Goal: Task Accomplishment & Management: Complete application form

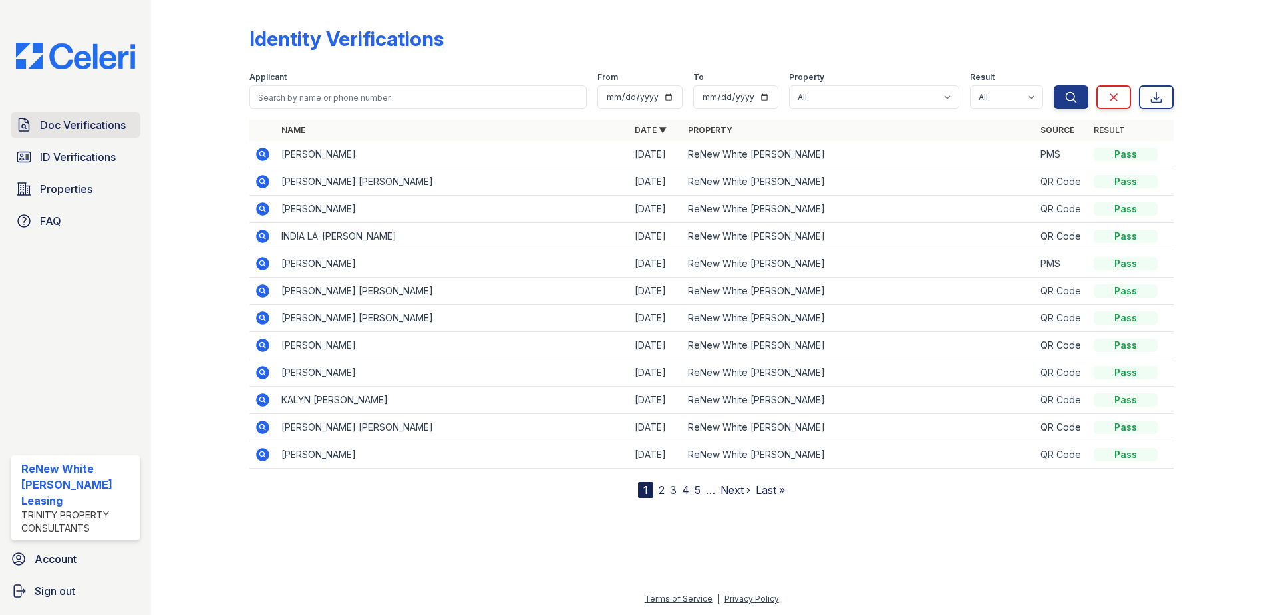
click at [103, 130] on span "Doc Verifications" at bounding box center [83, 125] width 86 height 16
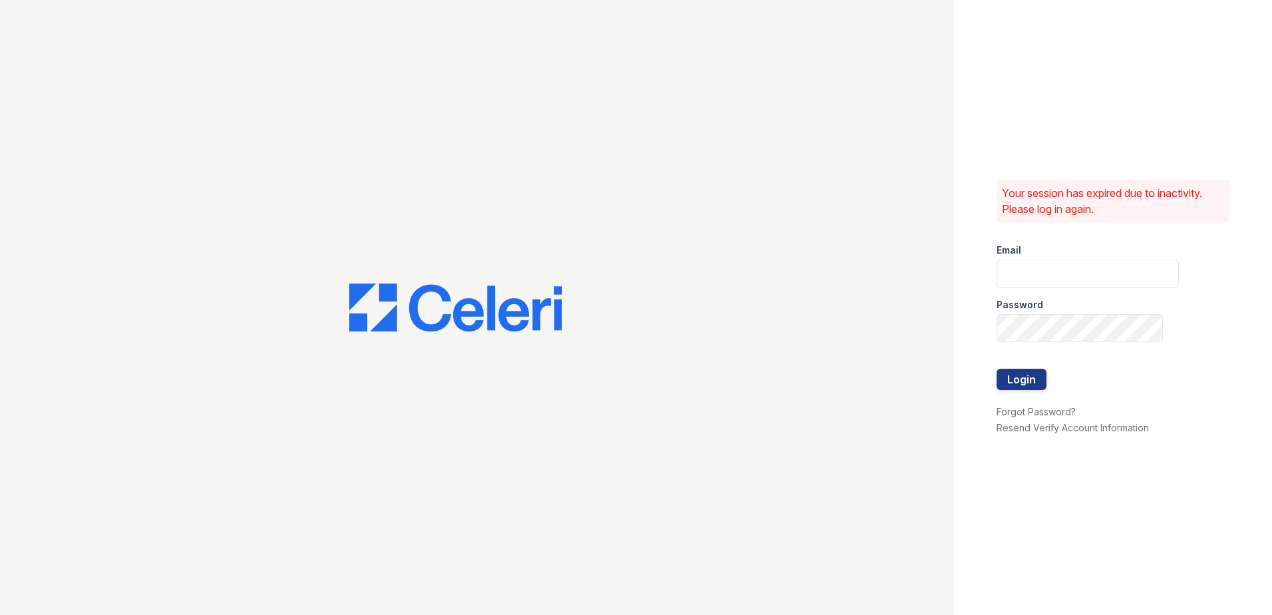
type input "renewwhitemarsh@trinity-pm.com"
click at [1015, 387] on button "Login" at bounding box center [1022, 379] width 50 height 21
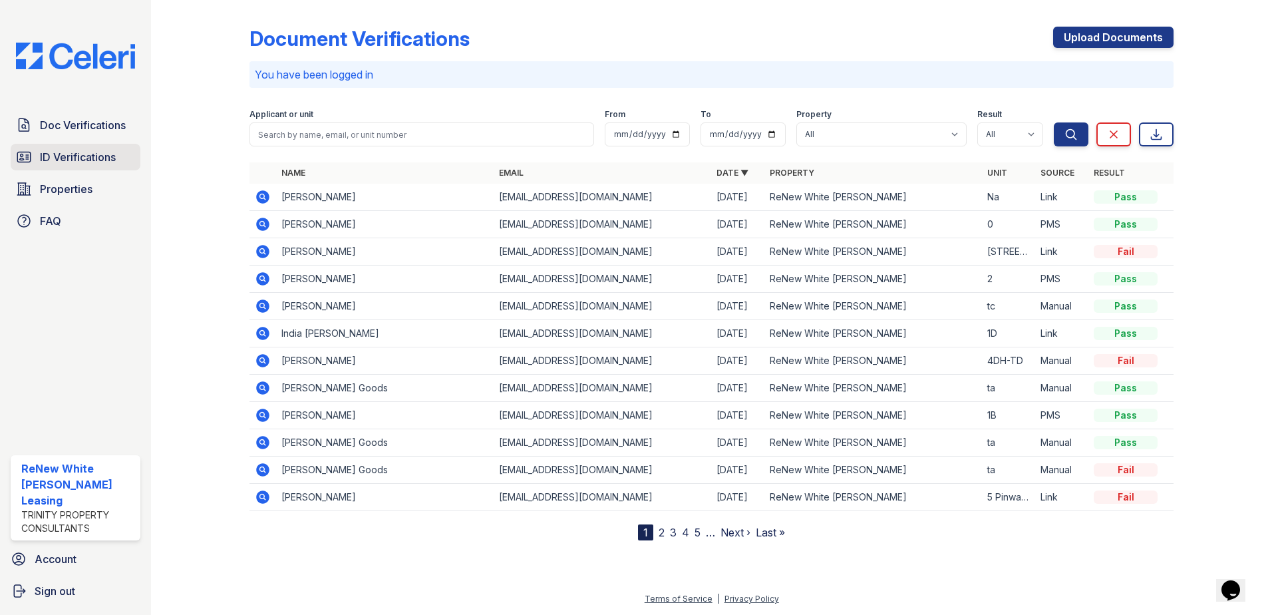
click at [54, 146] on link "ID Verifications" at bounding box center [76, 157] width 130 height 27
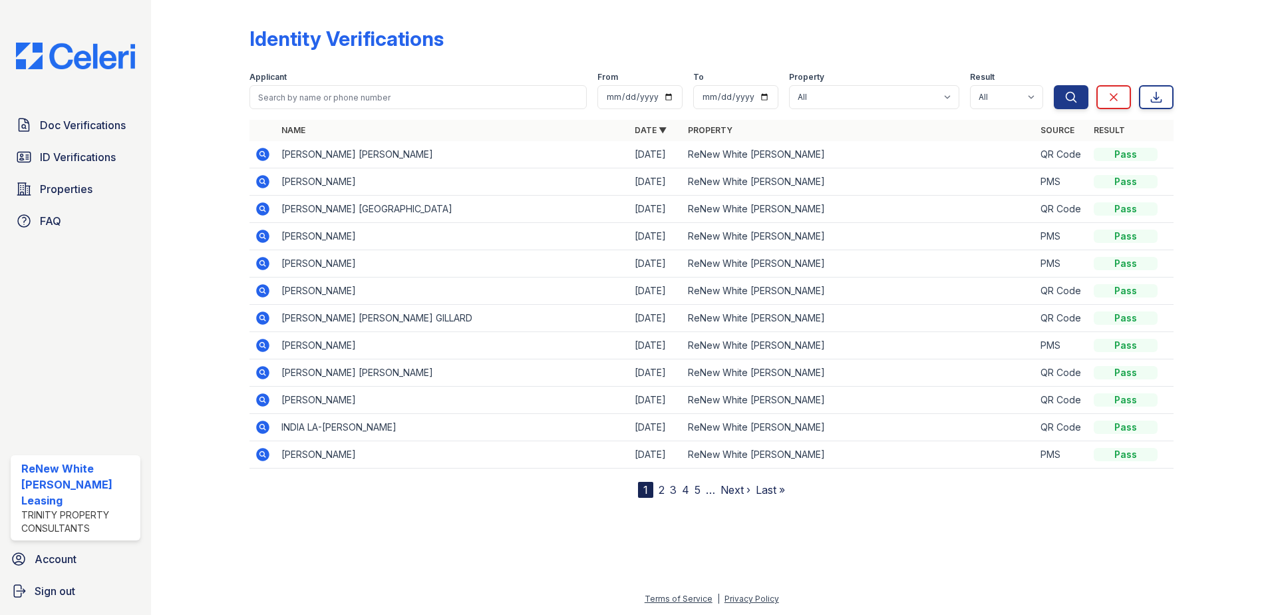
click at [263, 152] on icon at bounding box center [263, 154] width 16 height 16
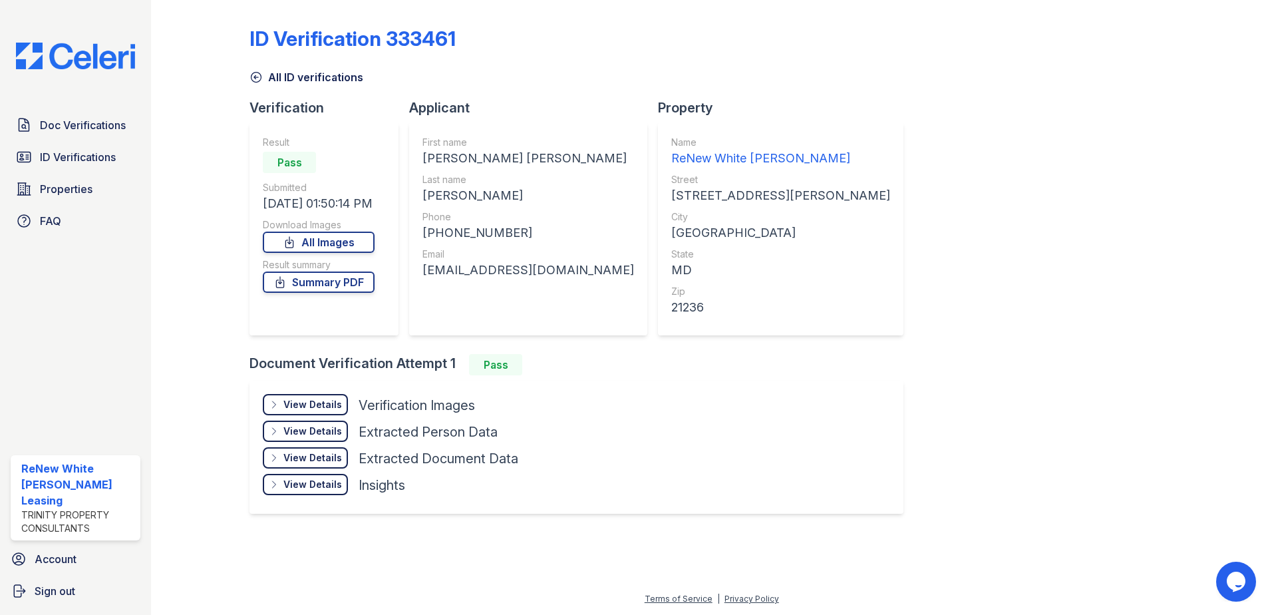
click at [297, 401] on div "View Details" at bounding box center [312, 404] width 59 height 13
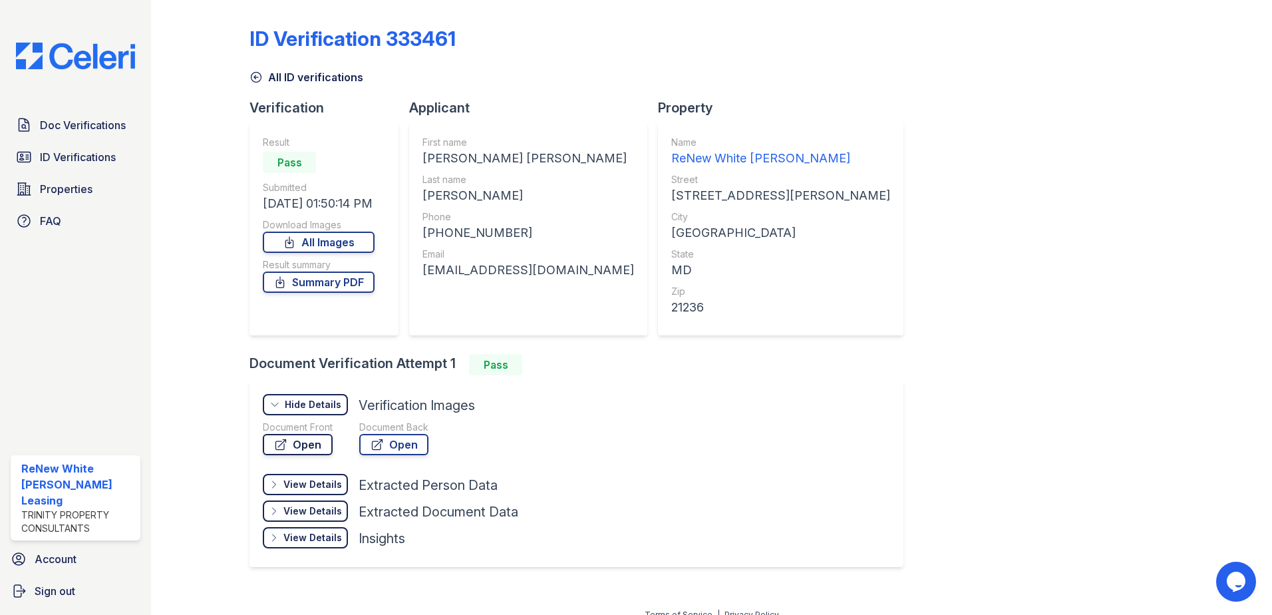
click at [323, 450] on link "Open" at bounding box center [298, 444] width 70 height 21
click at [104, 114] on link "Doc Verifications" at bounding box center [76, 125] width 130 height 27
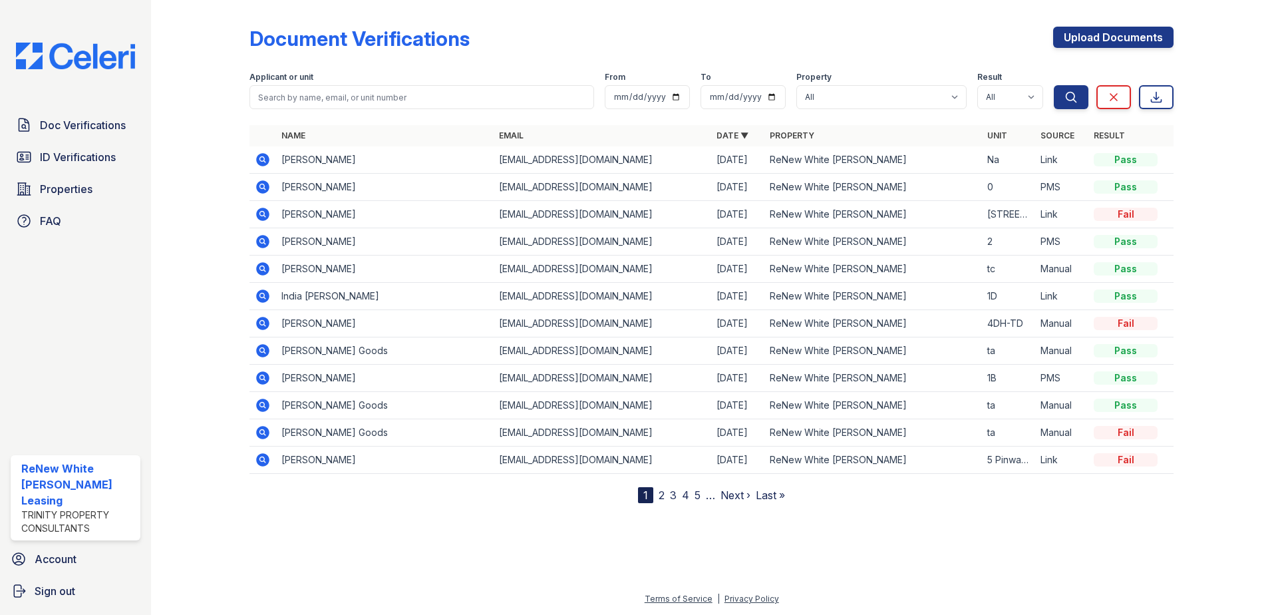
click at [263, 159] on icon at bounding box center [261, 158] width 3 height 3
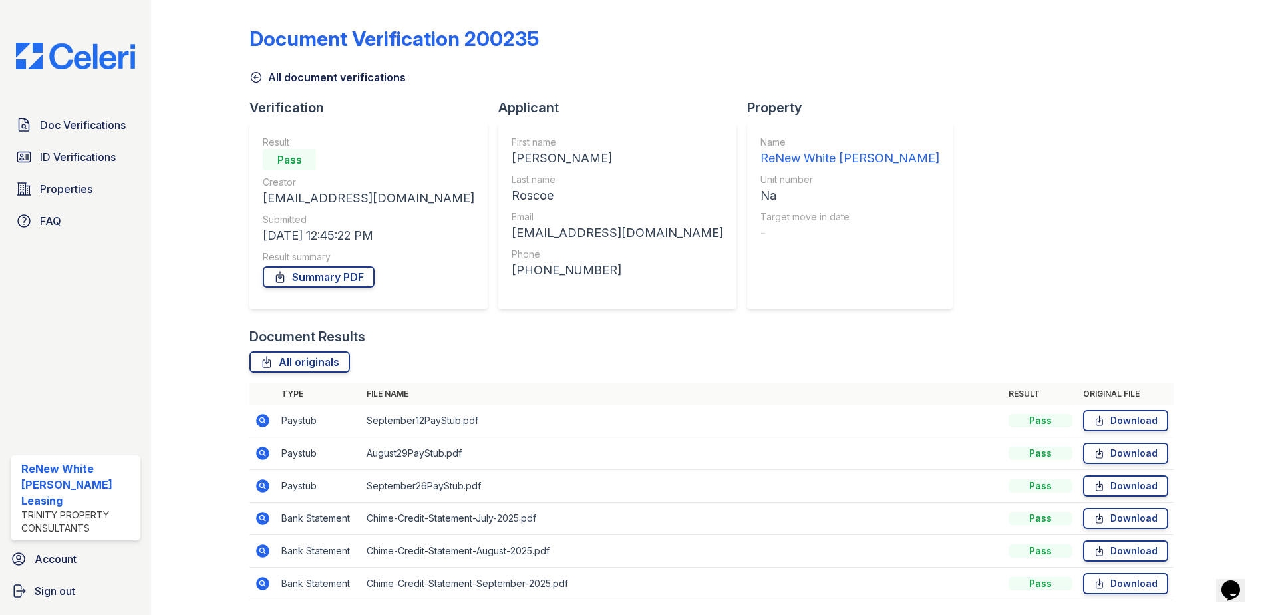
scroll to position [44, 0]
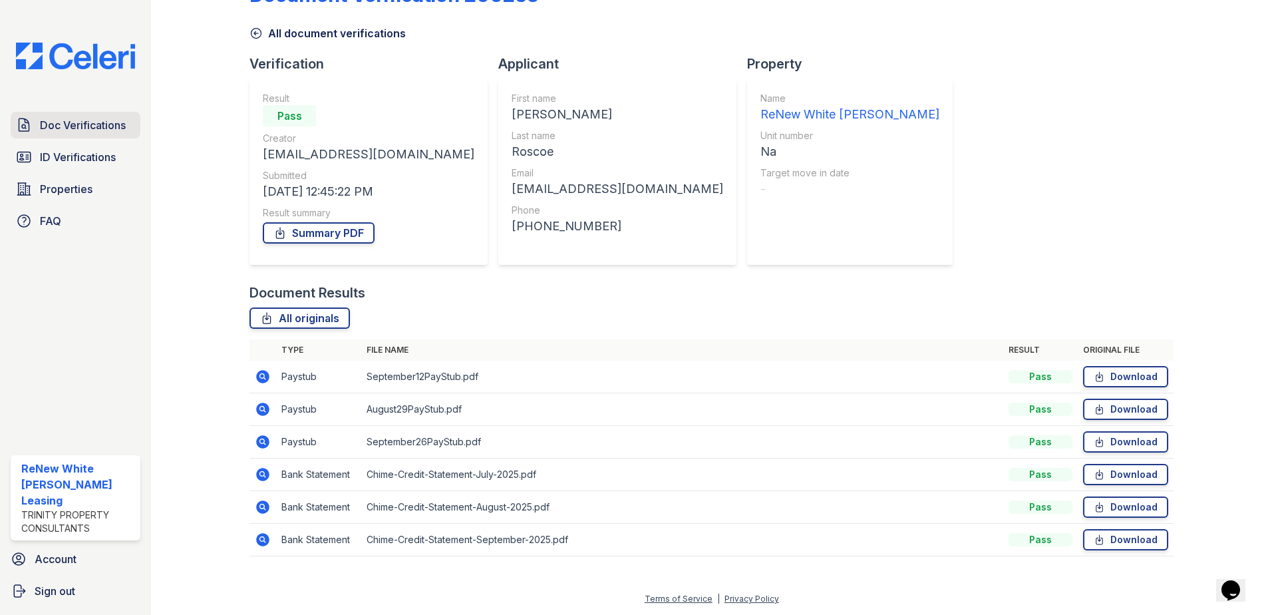
click at [83, 118] on span "Doc Verifications" at bounding box center [83, 125] width 86 height 16
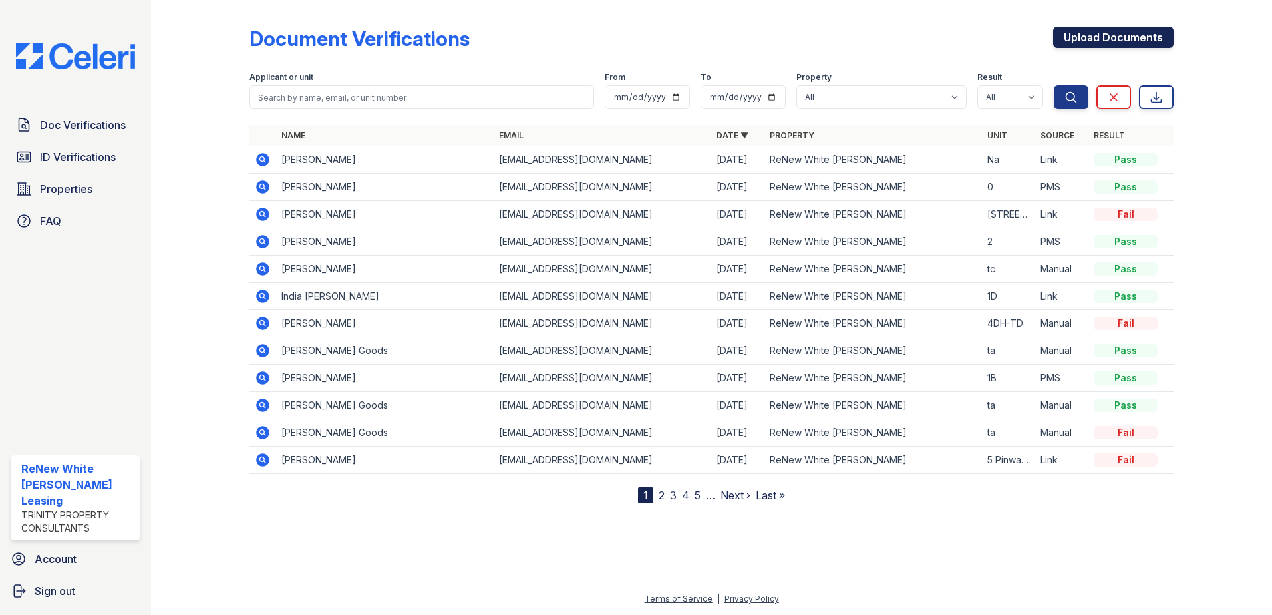
click at [1089, 36] on link "Upload Documents" at bounding box center [1113, 37] width 120 height 21
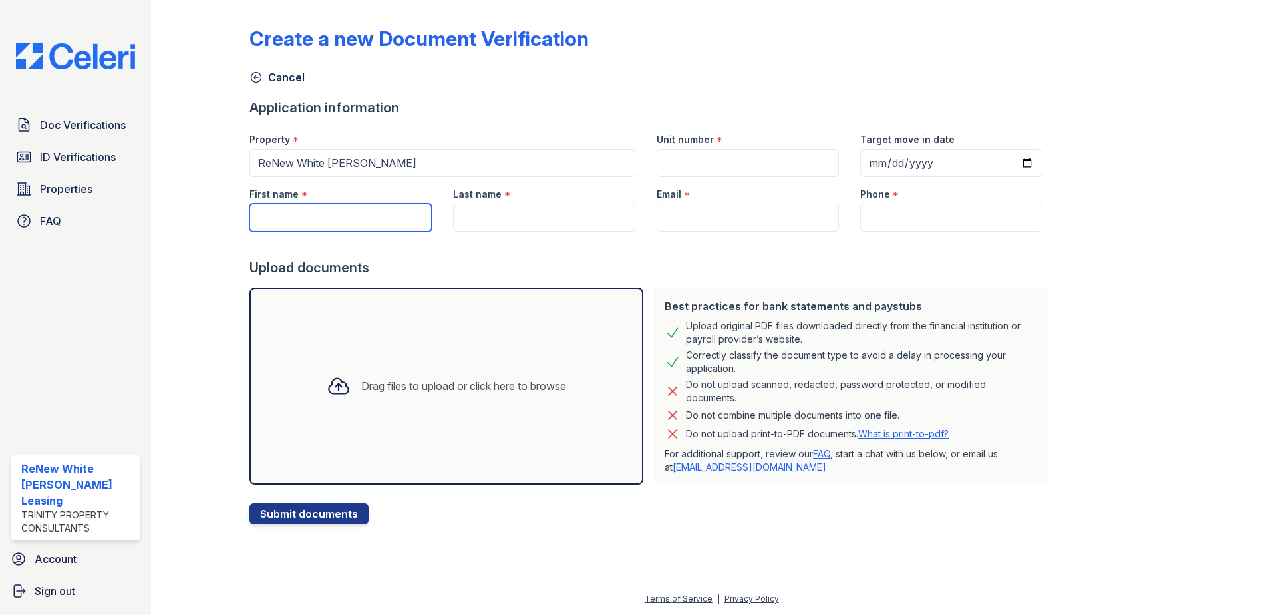
click at [321, 209] on input "First name" at bounding box center [341, 218] width 182 height 28
type input "Nyla"
click at [515, 208] on input "Last name" at bounding box center [544, 218] width 182 height 28
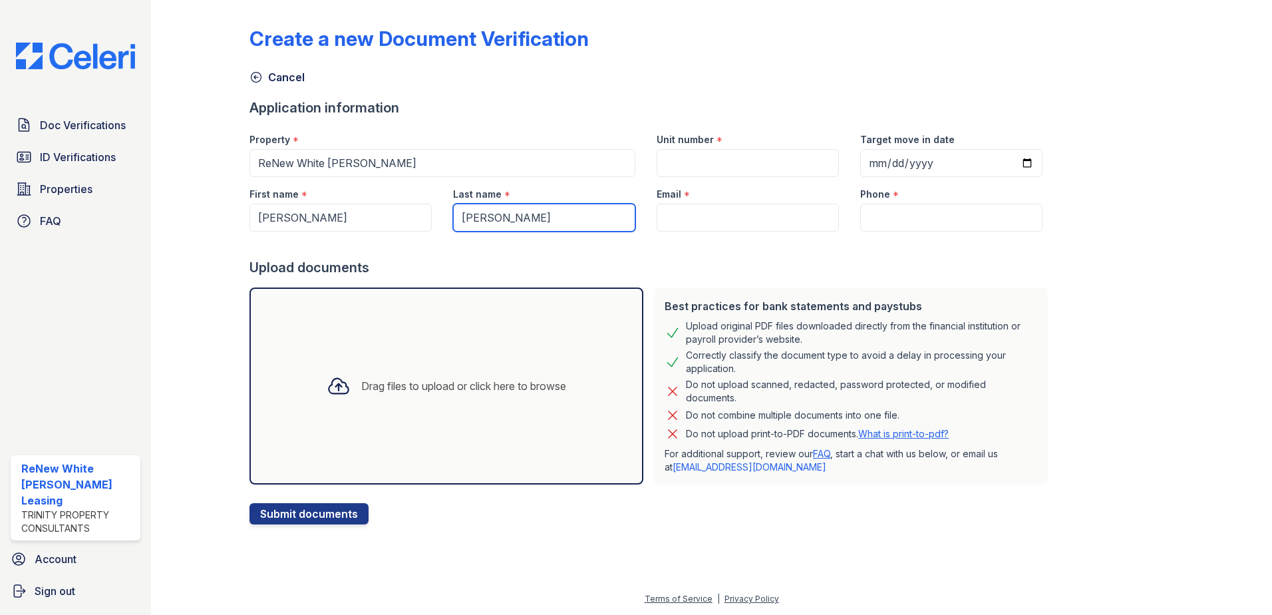
type input "[PERSON_NAME]"
click at [700, 222] on input "Email" at bounding box center [748, 218] width 182 height 28
paste input "knyla338@gmail.com"
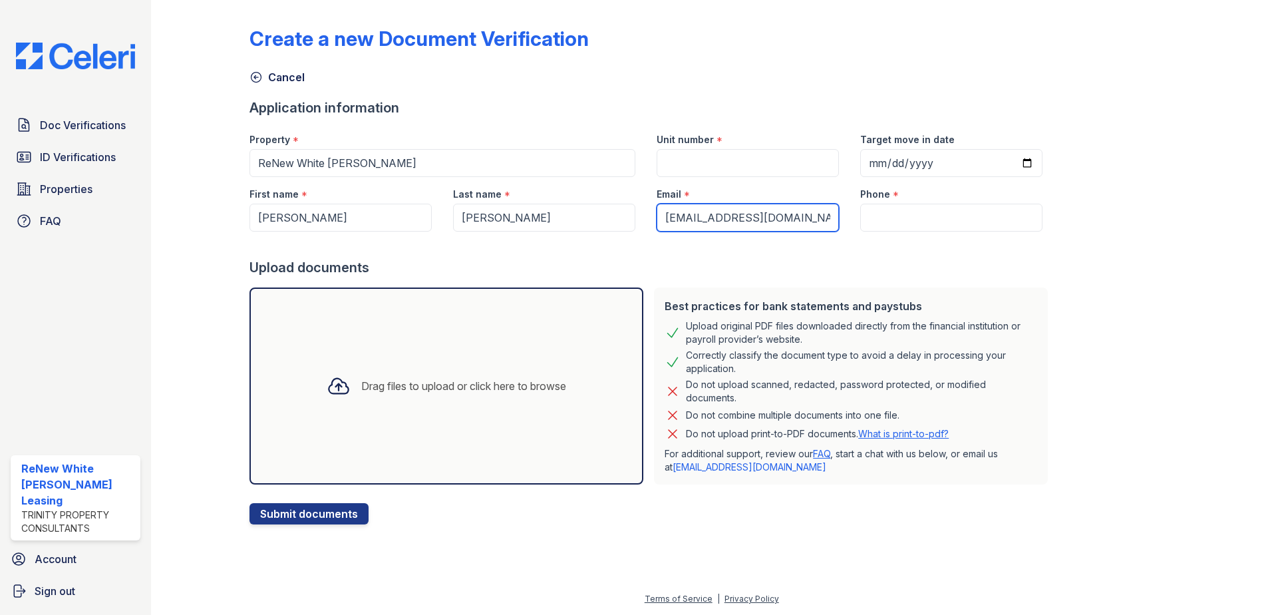
type input "[EMAIL_ADDRESS][DOMAIN_NAME]"
paste input "(410) 753-5280"
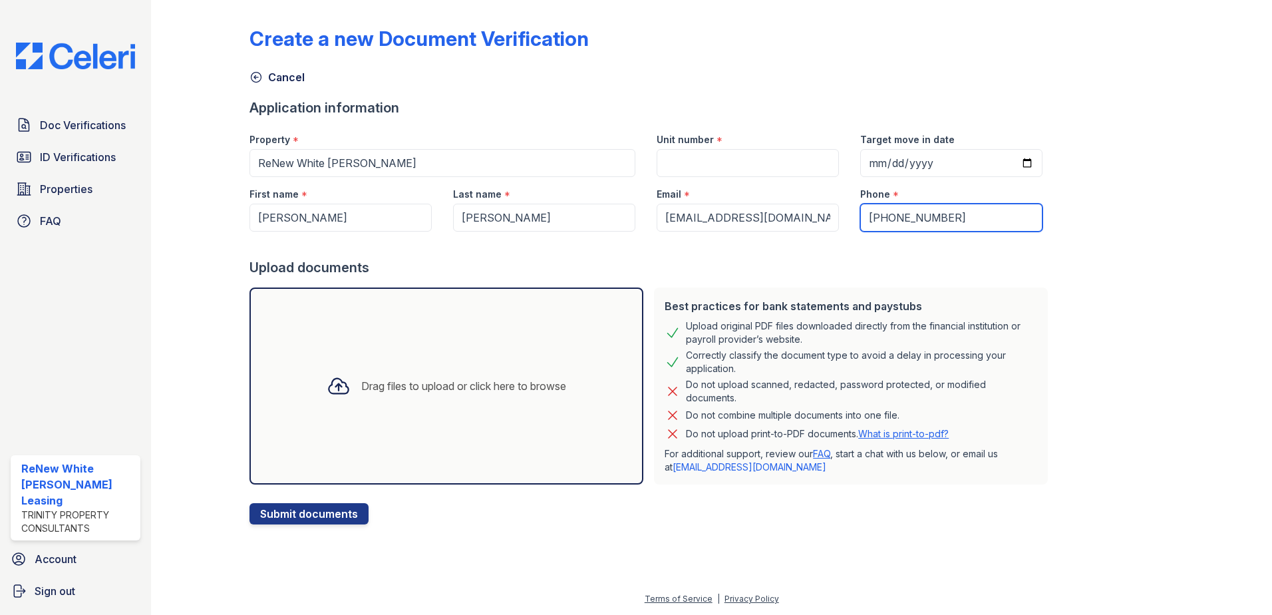
type input "(410) 753-5280"
click at [741, 160] on input "Unit number" at bounding box center [748, 163] width 182 height 28
type input "TD"
click at [531, 403] on div "Drag files to upload or click here to browse" at bounding box center [446, 385] width 261 height 45
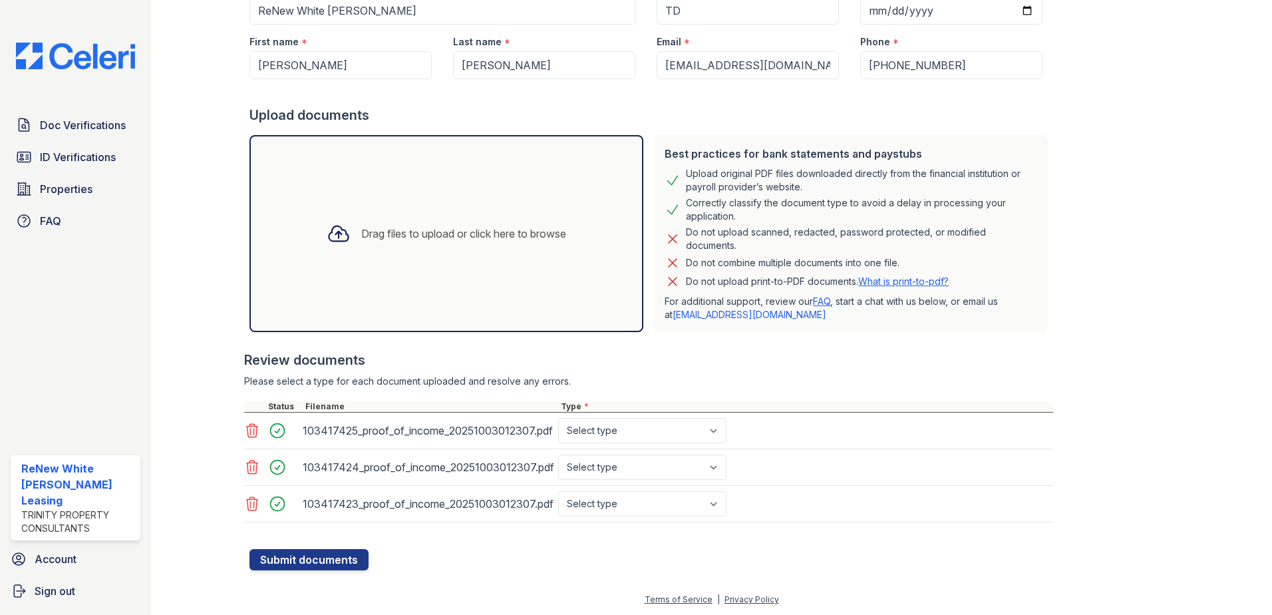
scroll to position [153, 0]
click at [635, 441] on select "Select type Paystub Bank Statement Offer Letter Tax Documents Benefit Award Let…" at bounding box center [642, 429] width 168 height 25
select select "paystub"
click at [558, 417] on select "Select type Paystub Bank Statement Offer Letter Tax Documents Benefit Award Let…" at bounding box center [642, 429] width 168 height 25
click at [621, 468] on select "Select type Paystub Bank Statement Offer Letter Tax Documents Benefit Award Let…" at bounding box center [642, 466] width 168 height 25
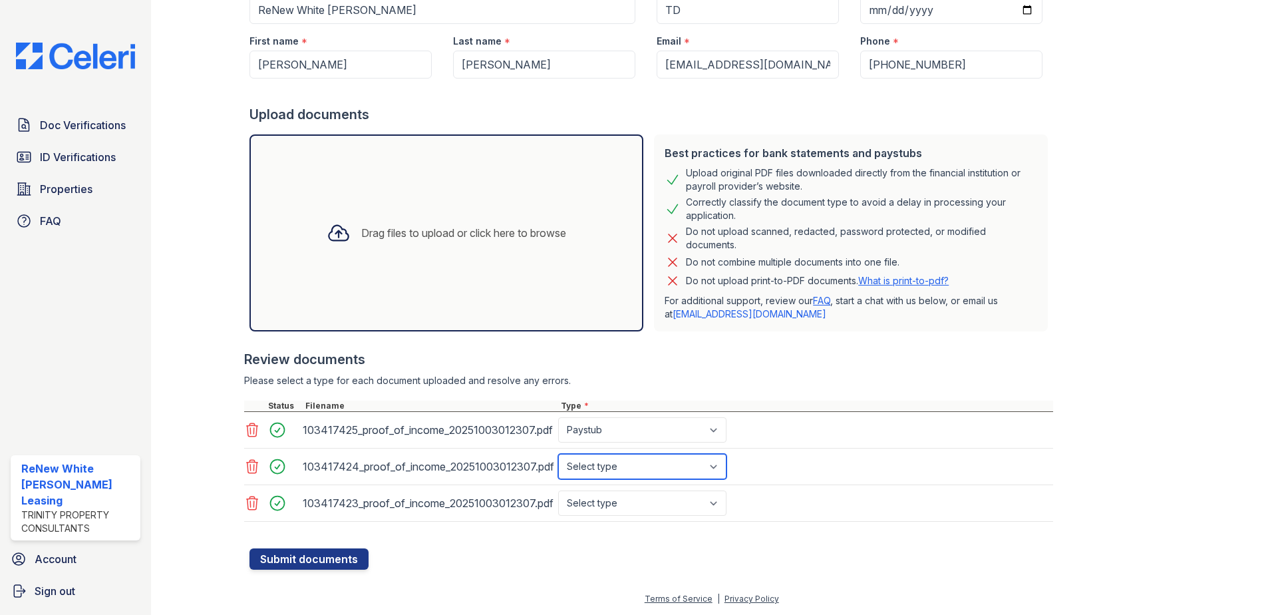
select select "paystub"
click at [558, 454] on select "Select type Paystub Bank Statement Offer Letter Tax Documents Benefit Award Let…" at bounding box center [642, 466] width 168 height 25
click at [606, 497] on select "Select type Paystub Bank Statement Offer Letter Tax Documents Benefit Award Let…" at bounding box center [642, 502] width 168 height 25
select select "paystub"
click at [558, 490] on select "Select type Paystub Bank Statement Offer Letter Tax Documents Benefit Award Let…" at bounding box center [642, 502] width 168 height 25
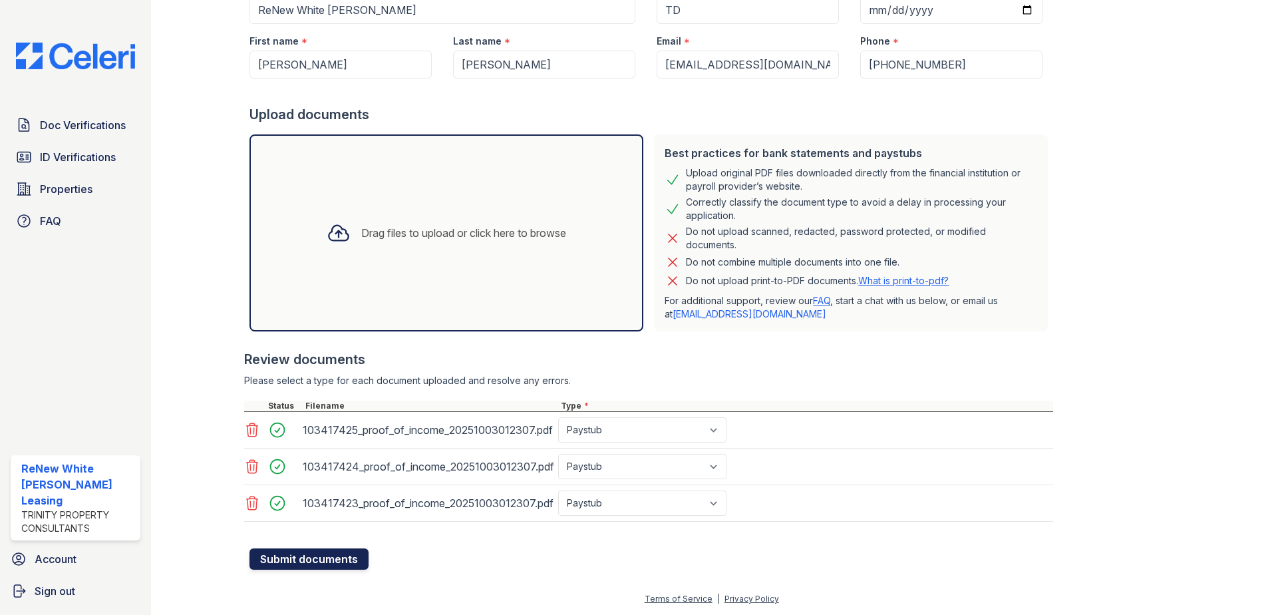
click at [329, 568] on button "Submit documents" at bounding box center [309, 558] width 119 height 21
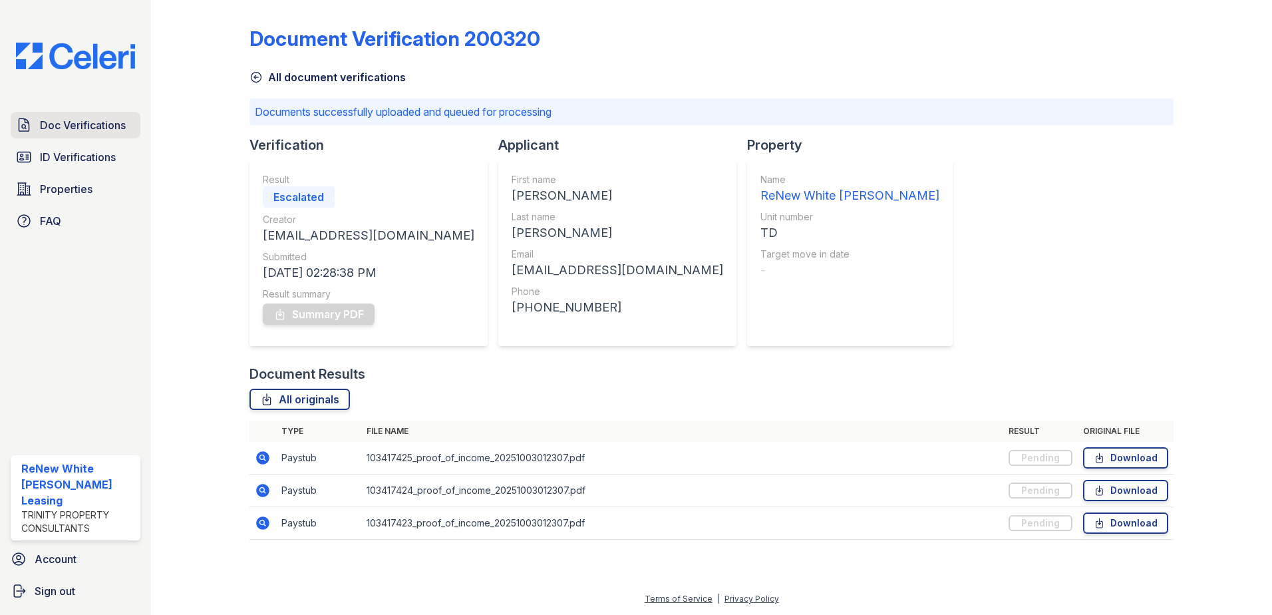
click at [42, 120] on span "Doc Verifications" at bounding box center [83, 125] width 86 height 16
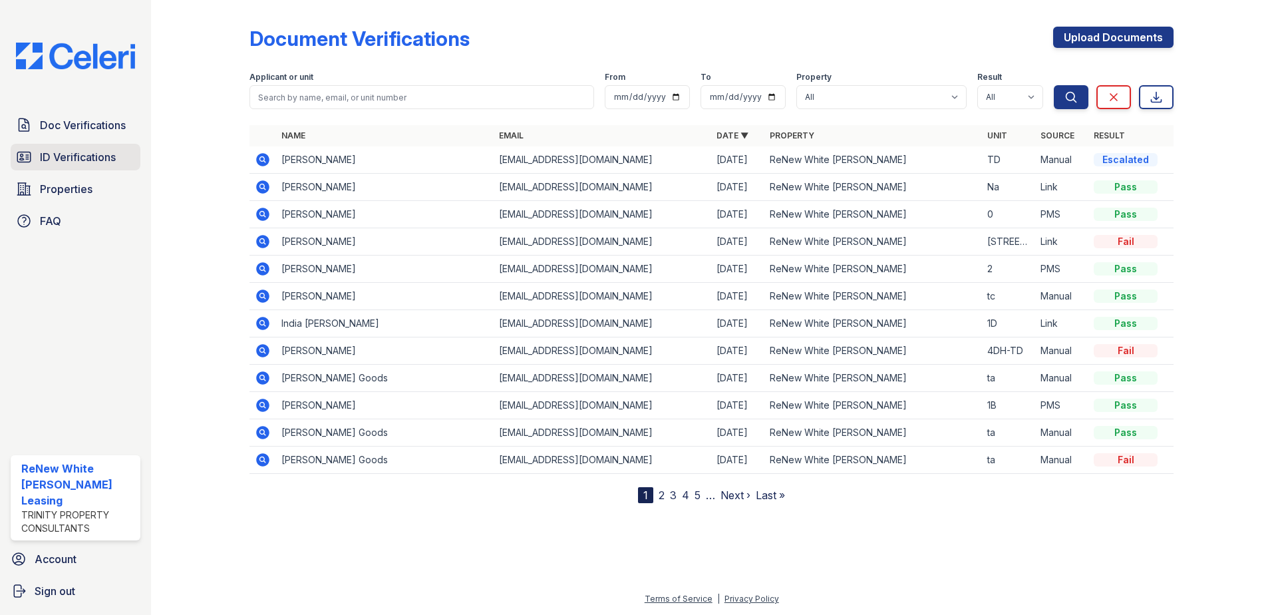
click at [68, 155] on span "ID Verifications" at bounding box center [78, 157] width 76 height 16
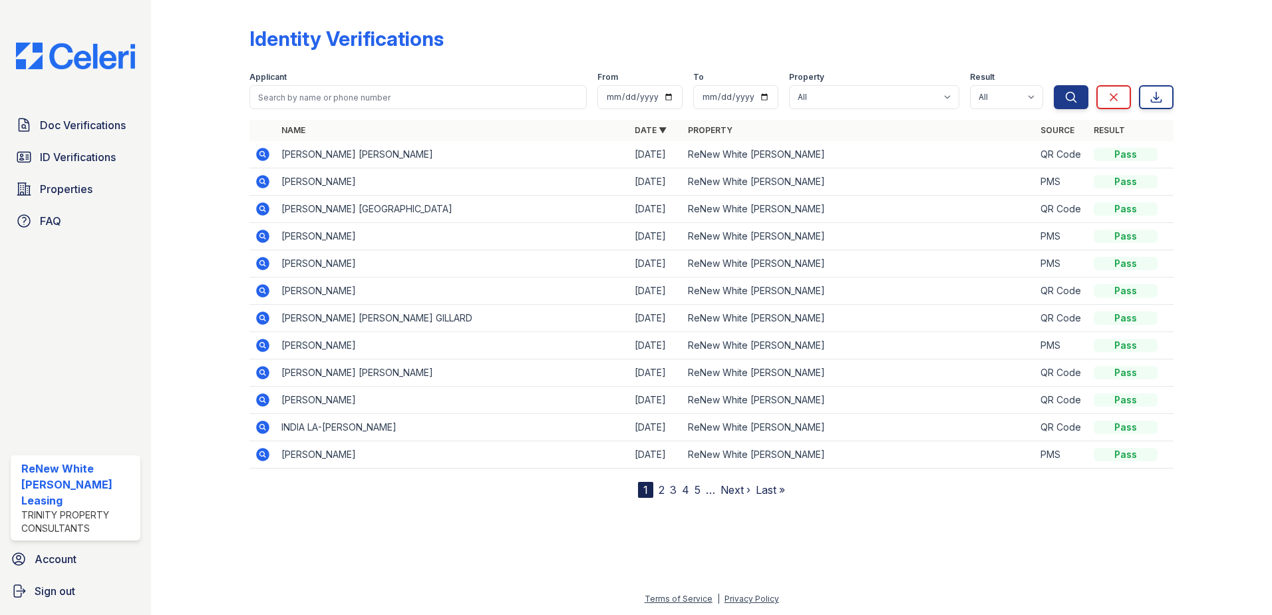
click at [258, 148] on icon at bounding box center [263, 154] width 16 height 16
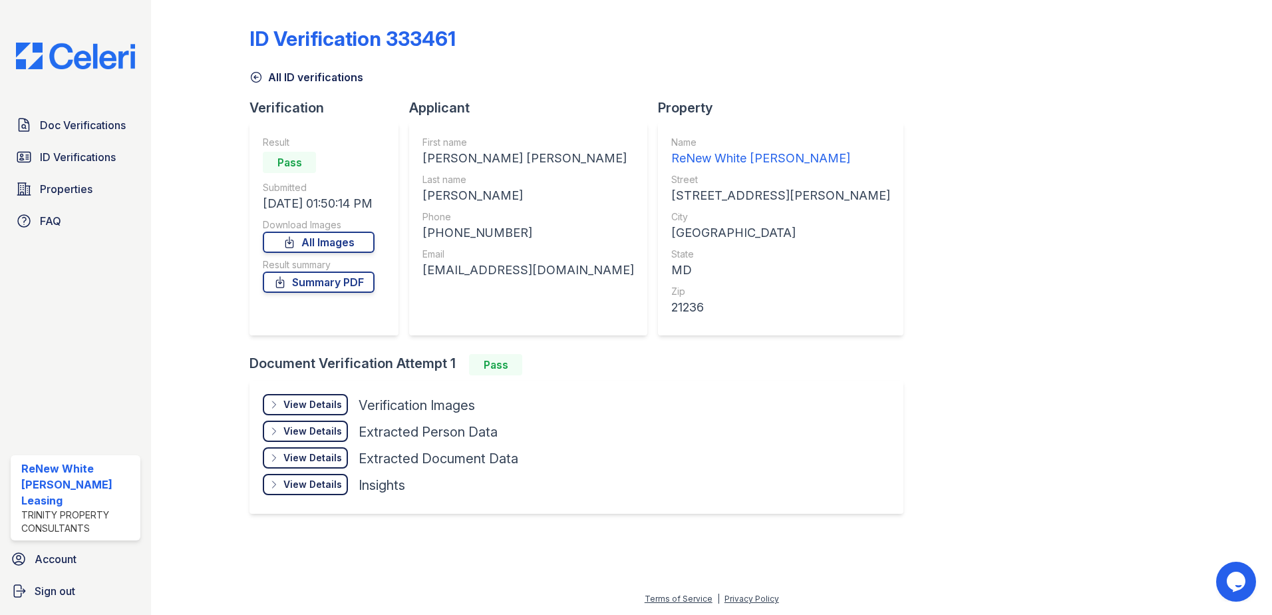
click at [316, 407] on div "View Details" at bounding box center [312, 404] width 59 height 13
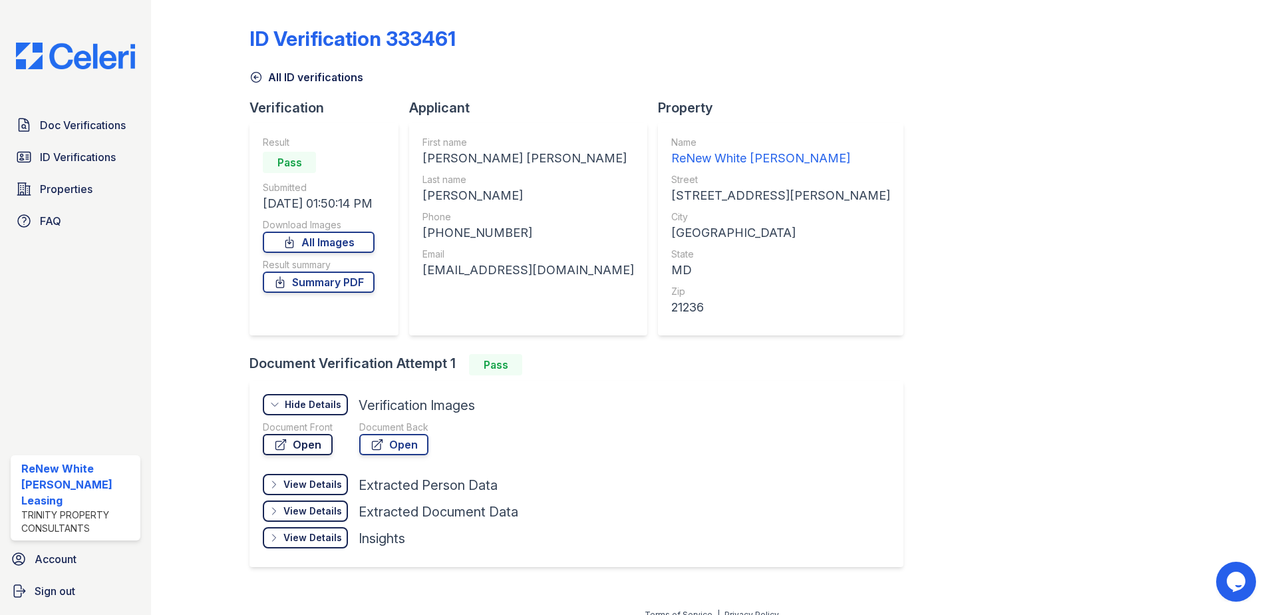
click at [303, 443] on link "Open" at bounding box center [298, 444] width 70 height 21
click at [77, 121] on span "Doc Verifications" at bounding box center [83, 125] width 86 height 16
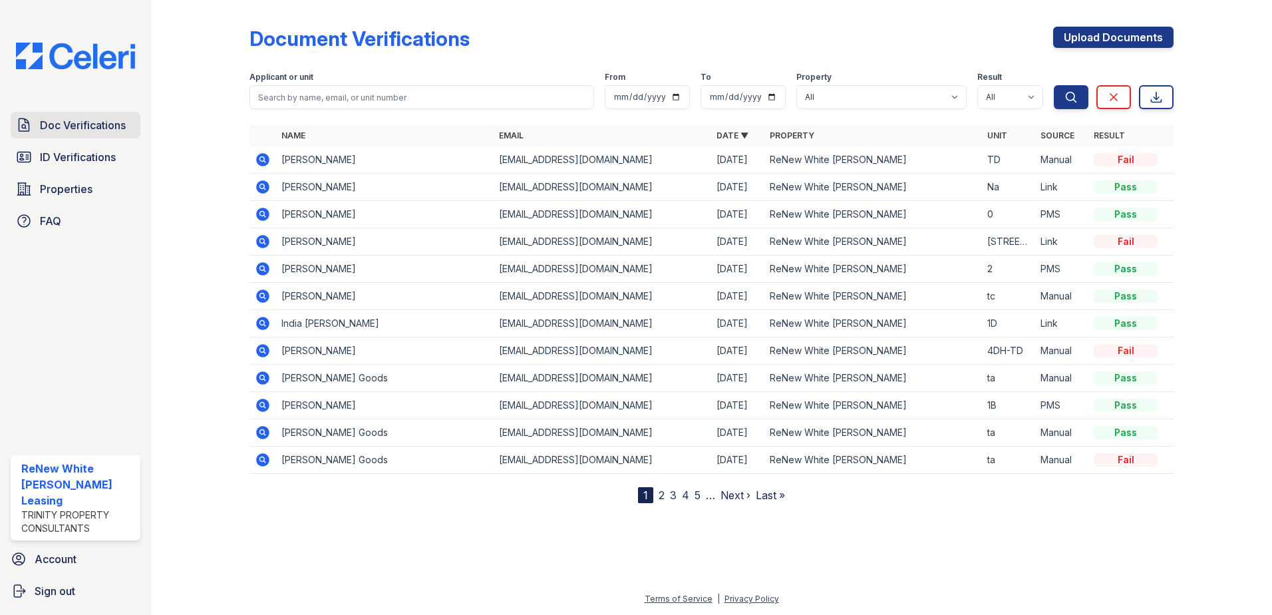
click at [109, 127] on span "Doc Verifications" at bounding box center [83, 125] width 86 height 16
click at [257, 160] on icon at bounding box center [262, 159] width 13 height 13
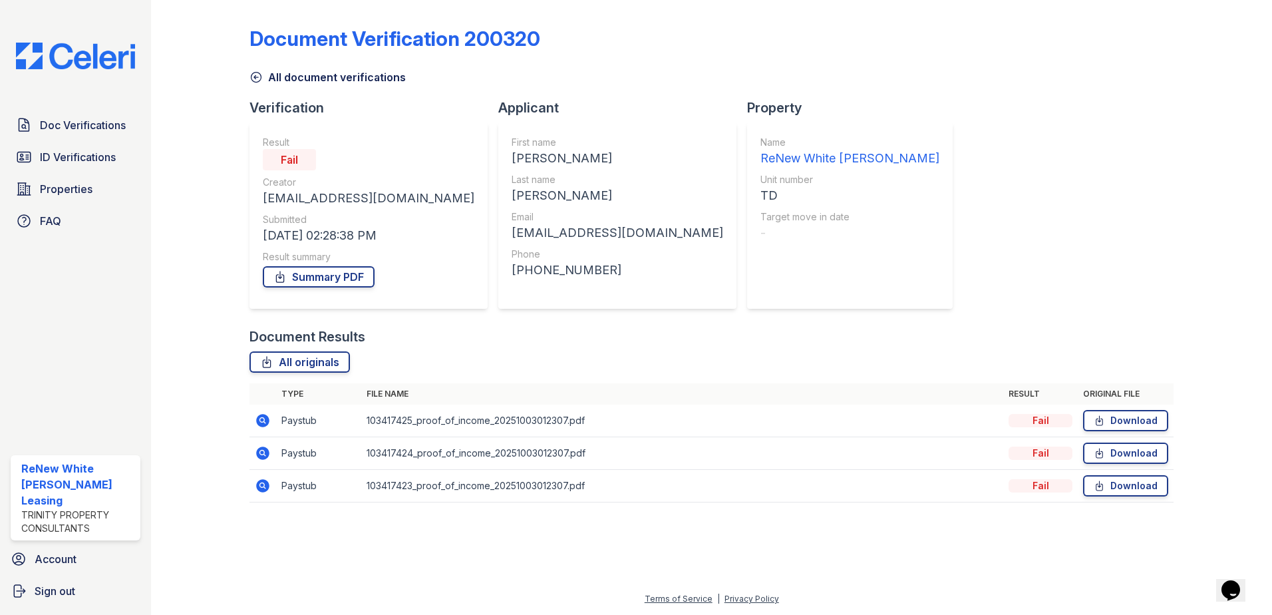
click at [257, 423] on icon at bounding box center [262, 420] width 13 height 13
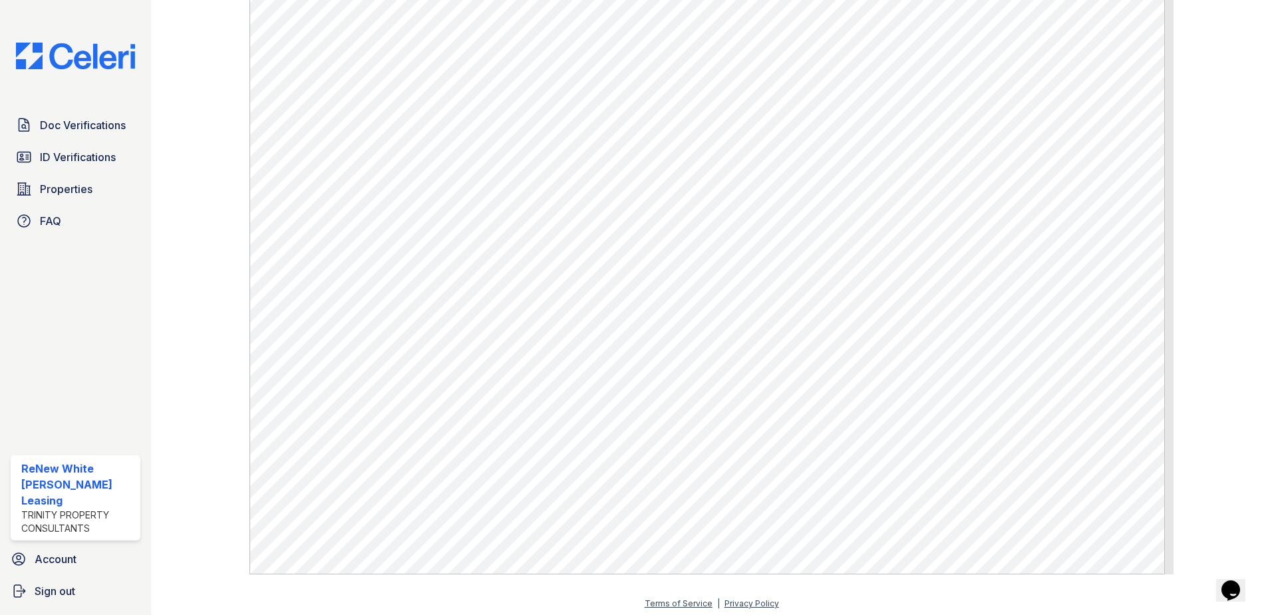
scroll to position [697, 0]
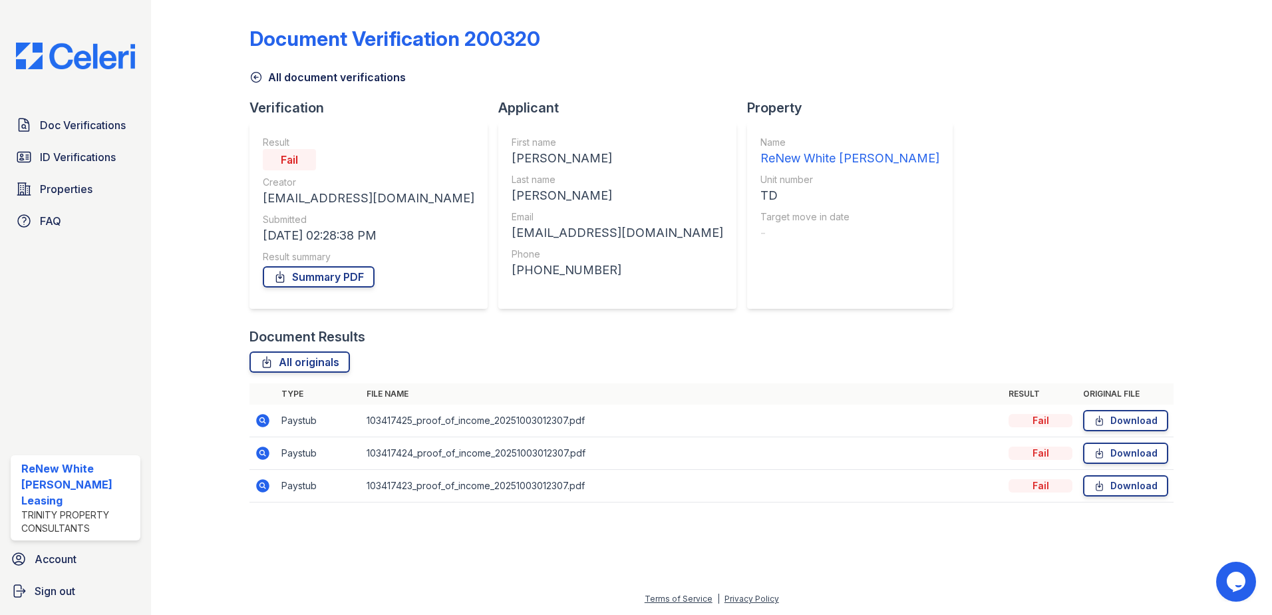
click at [260, 456] on icon at bounding box center [262, 452] width 13 height 13
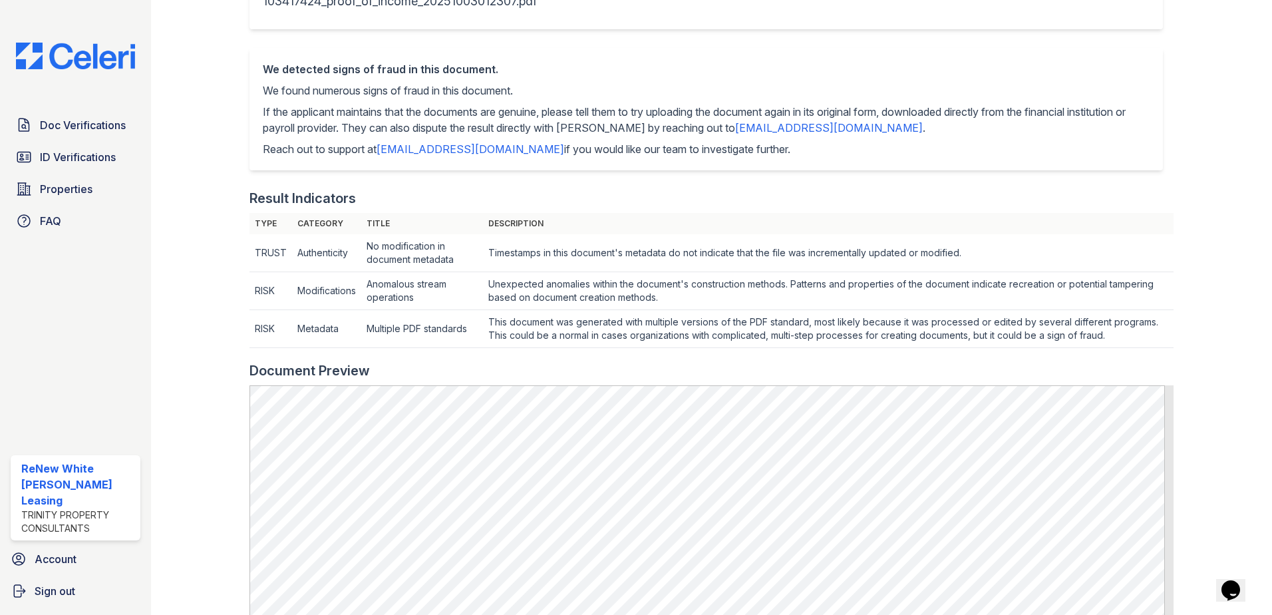
scroll to position [466, 0]
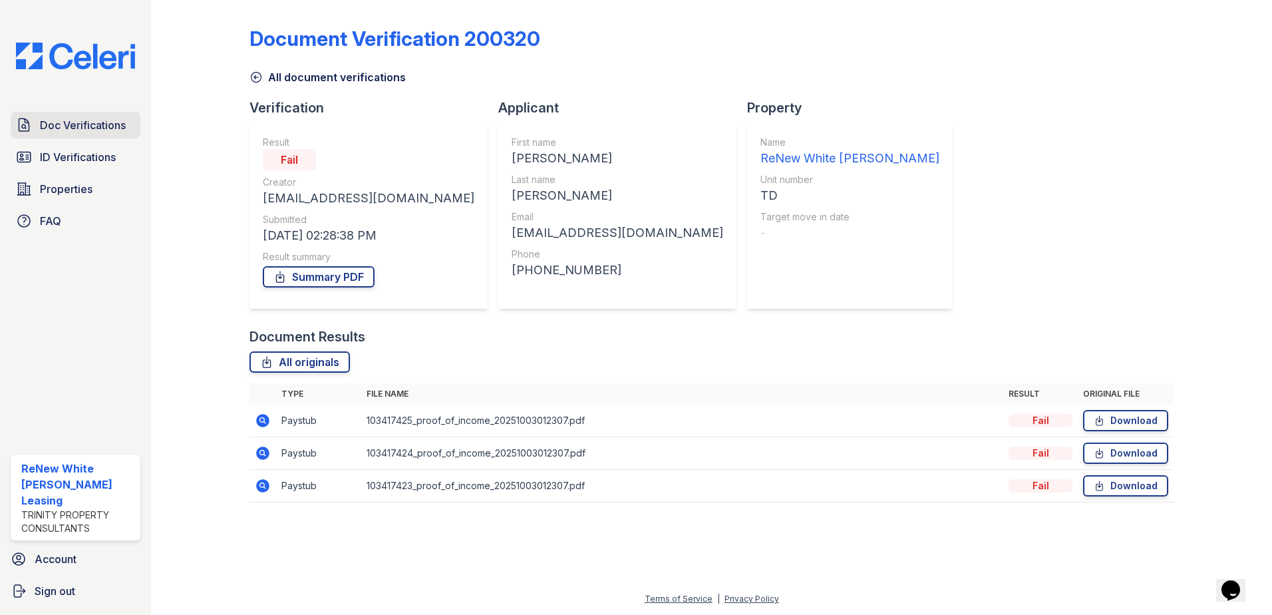
click at [93, 133] on span "Doc Verifications" at bounding box center [83, 125] width 86 height 16
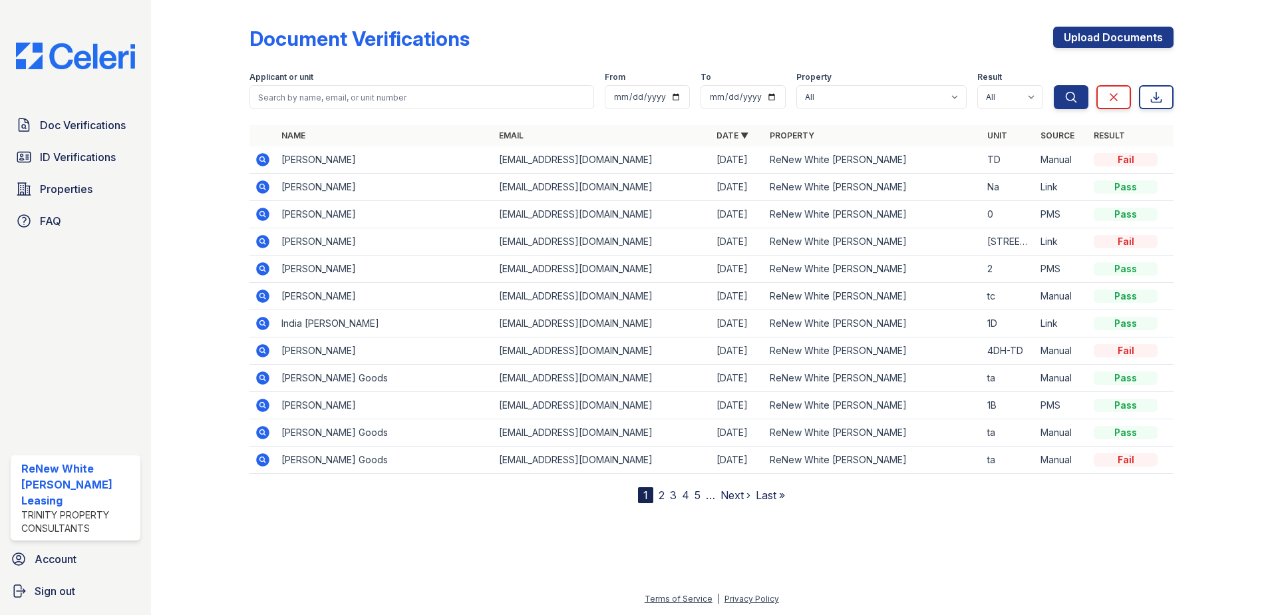
click at [265, 242] on icon at bounding box center [262, 241] width 13 height 13
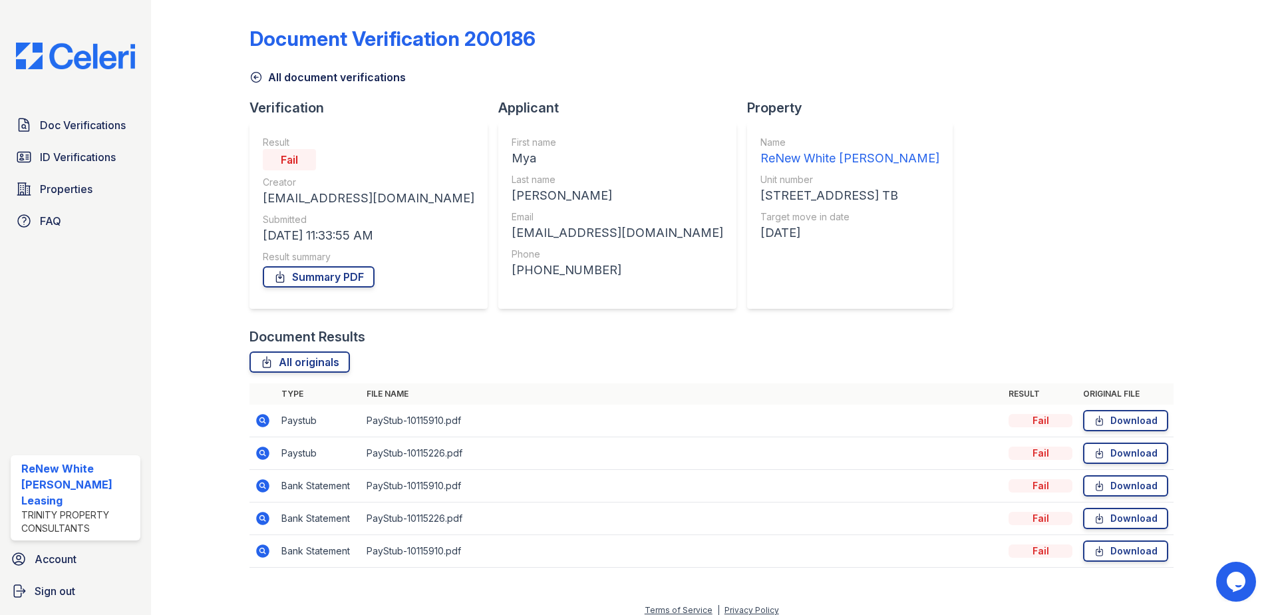
click at [261, 419] on icon at bounding box center [261, 419] width 3 height 3
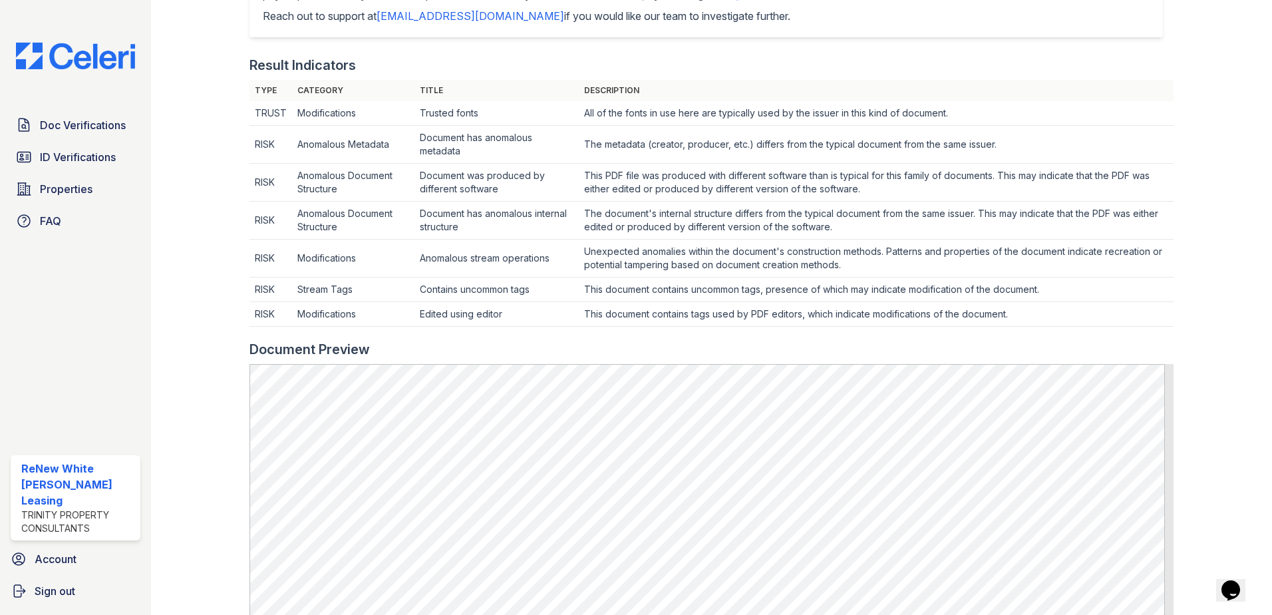
scroll to position [333, 0]
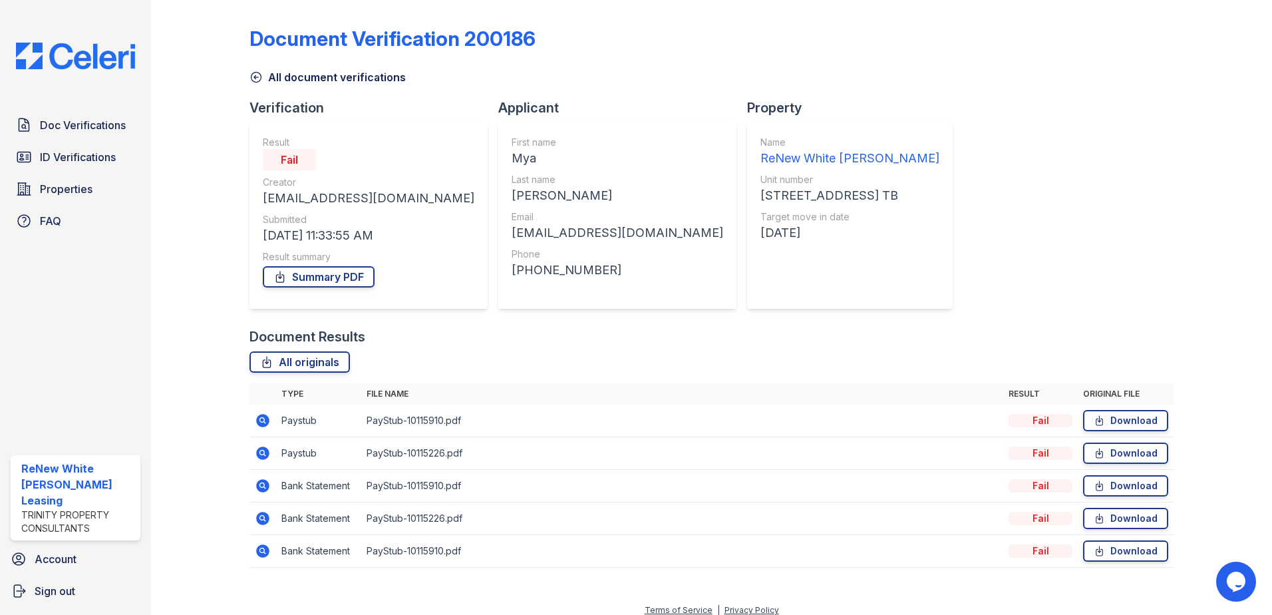
click at [265, 492] on icon at bounding box center [263, 486] width 16 height 16
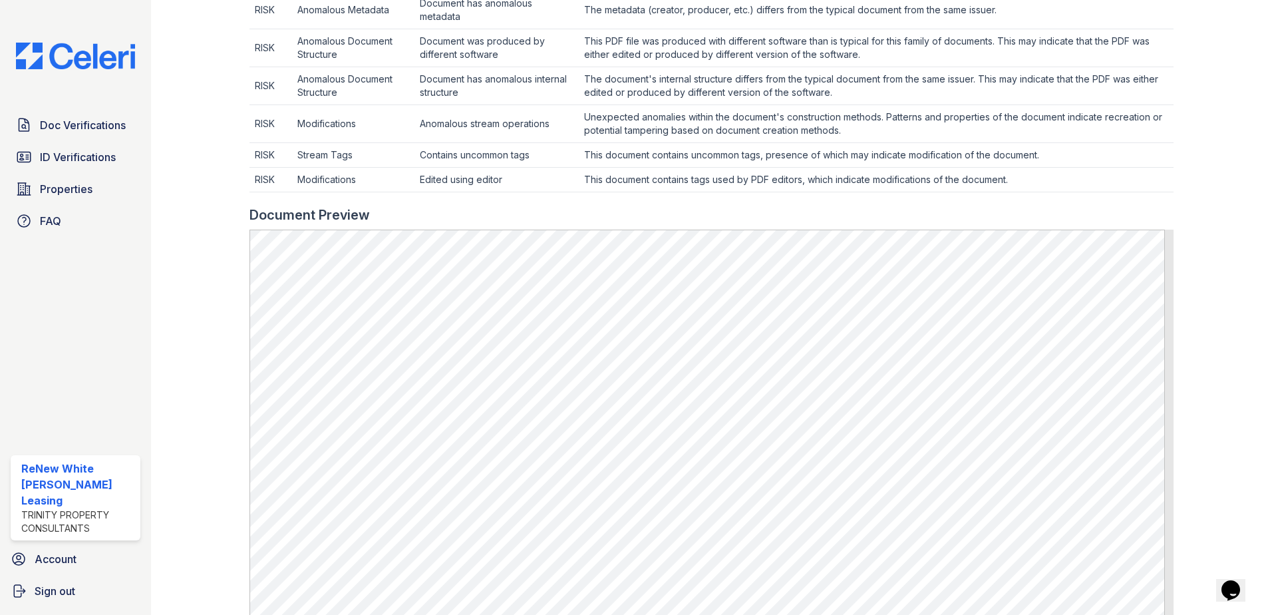
scroll to position [532, 0]
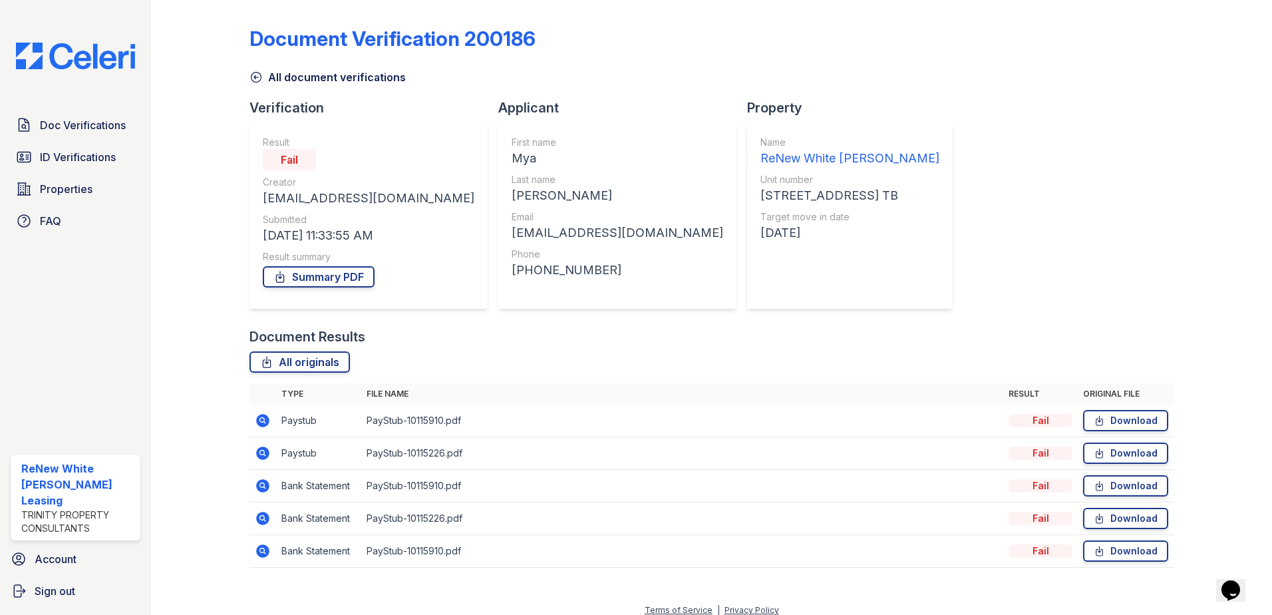
click at [265, 489] on icon at bounding box center [262, 485] width 13 height 13
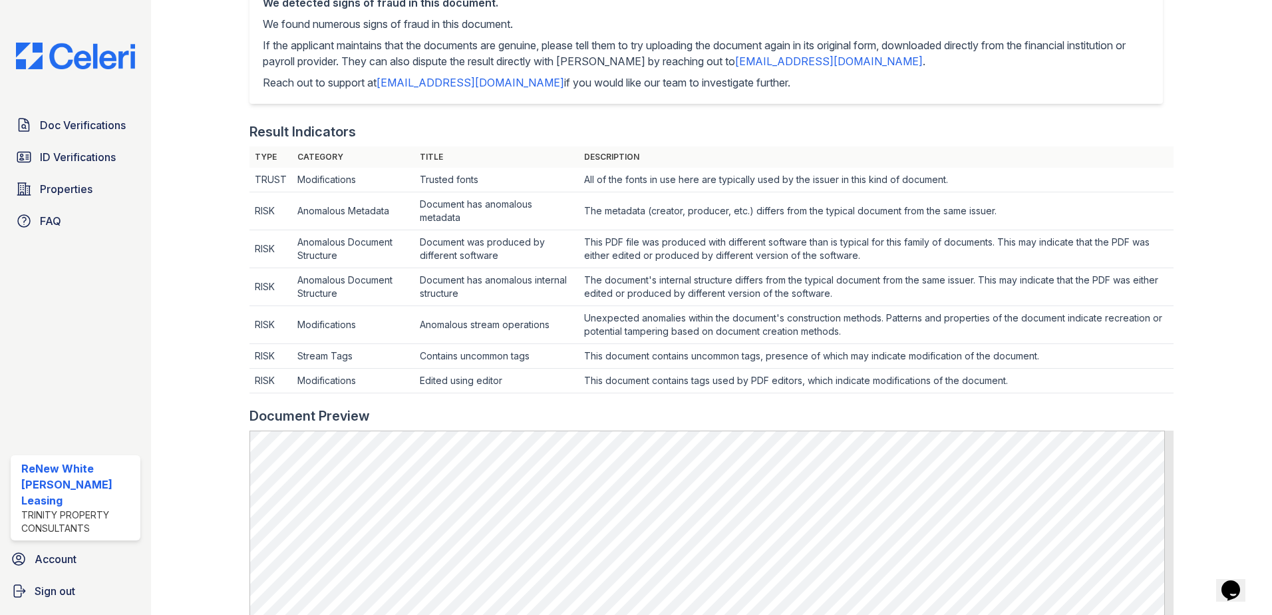
scroll to position [665, 0]
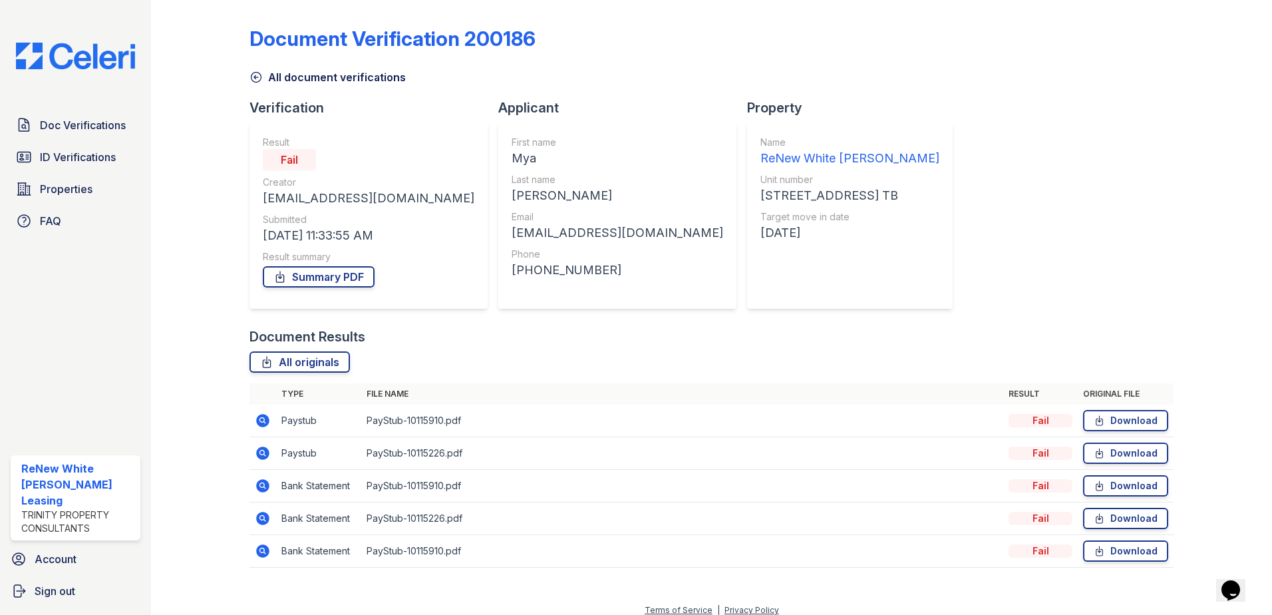
click at [260, 421] on icon at bounding box center [263, 421] width 16 height 16
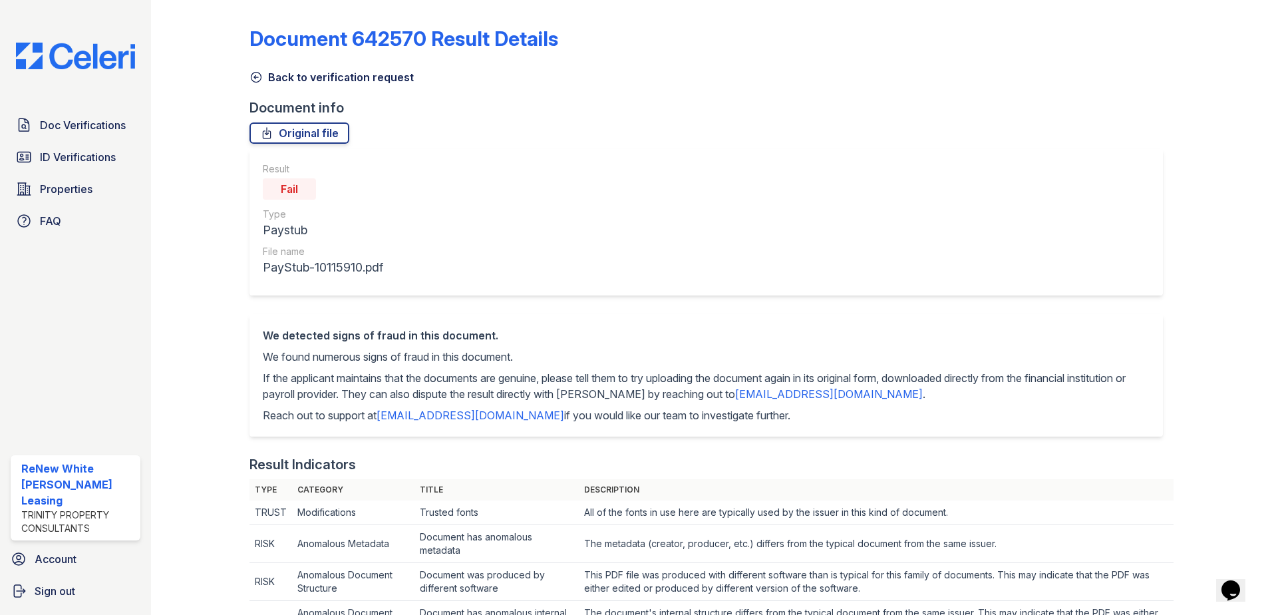
click at [737, 419] on p "Reach out to support at [EMAIL_ADDRESS][DOMAIN_NAME] if you would like our team…" at bounding box center [706, 415] width 887 height 16
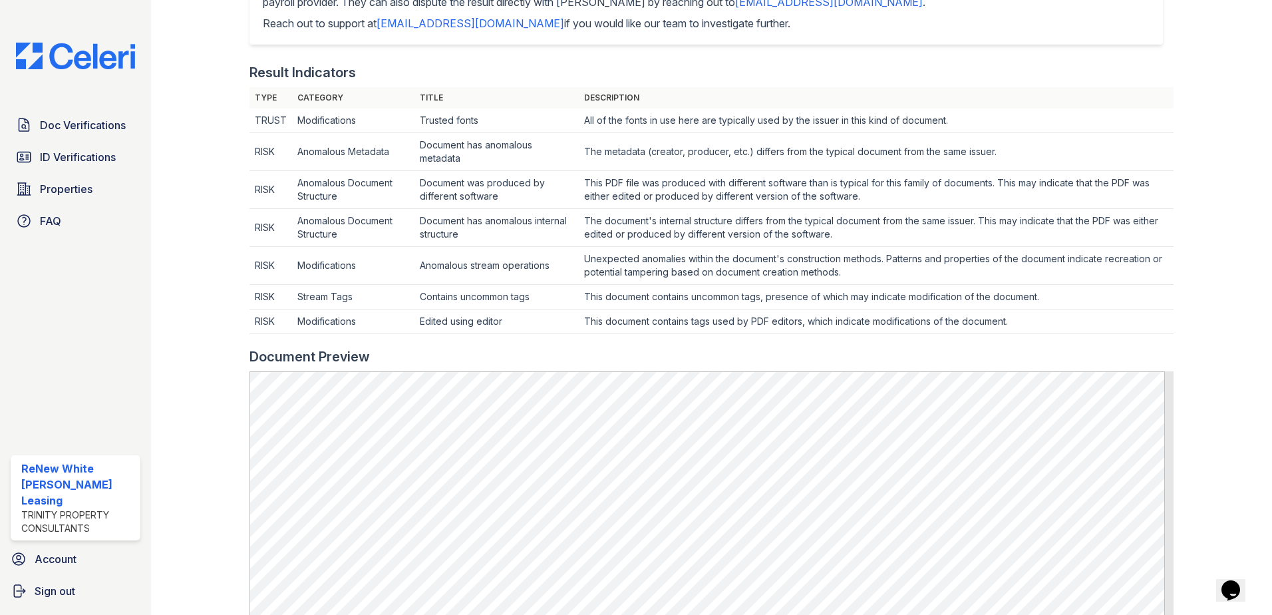
scroll to position [399, 0]
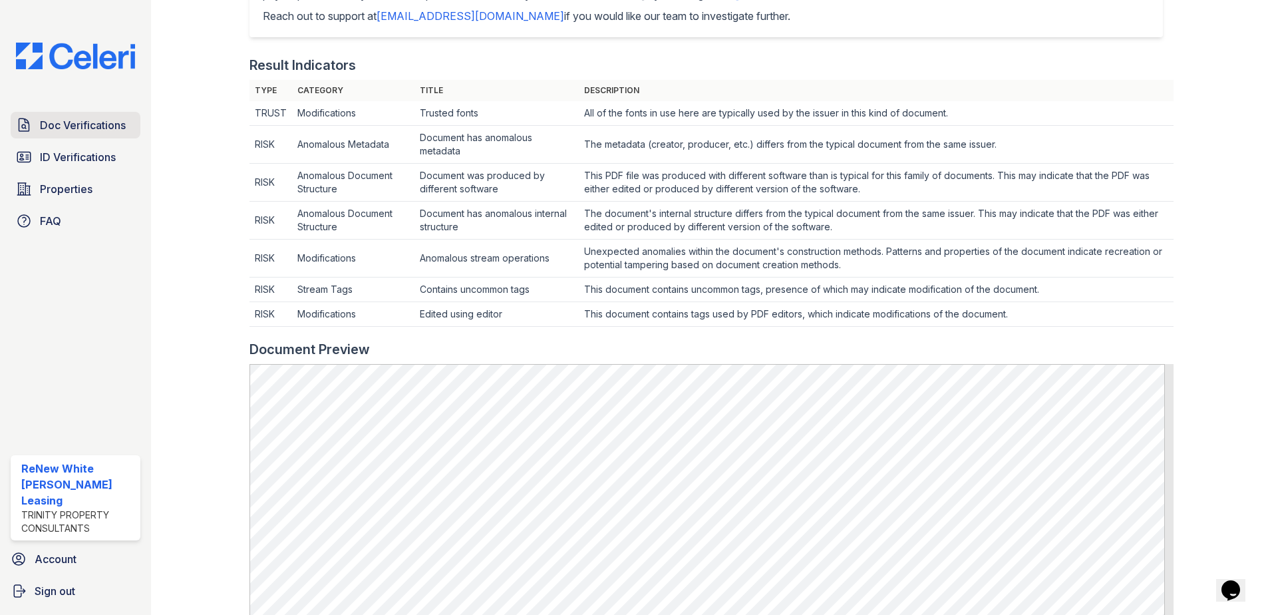
click at [103, 131] on span "Doc Verifications" at bounding box center [83, 125] width 86 height 16
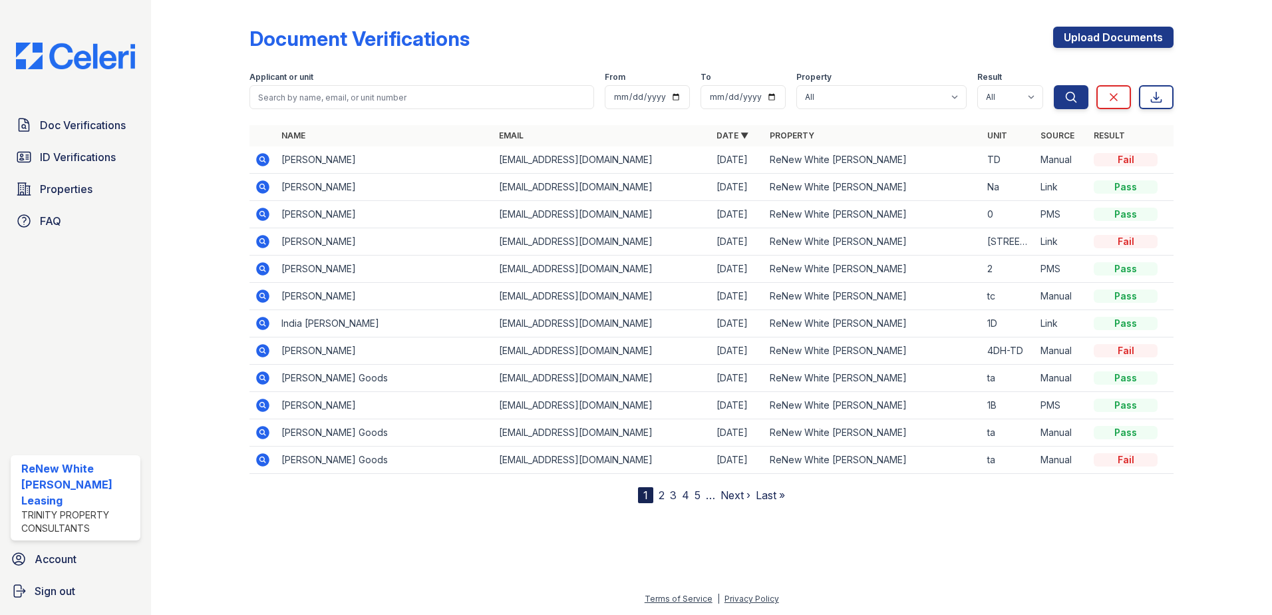
click at [260, 242] on icon at bounding box center [262, 241] width 13 height 13
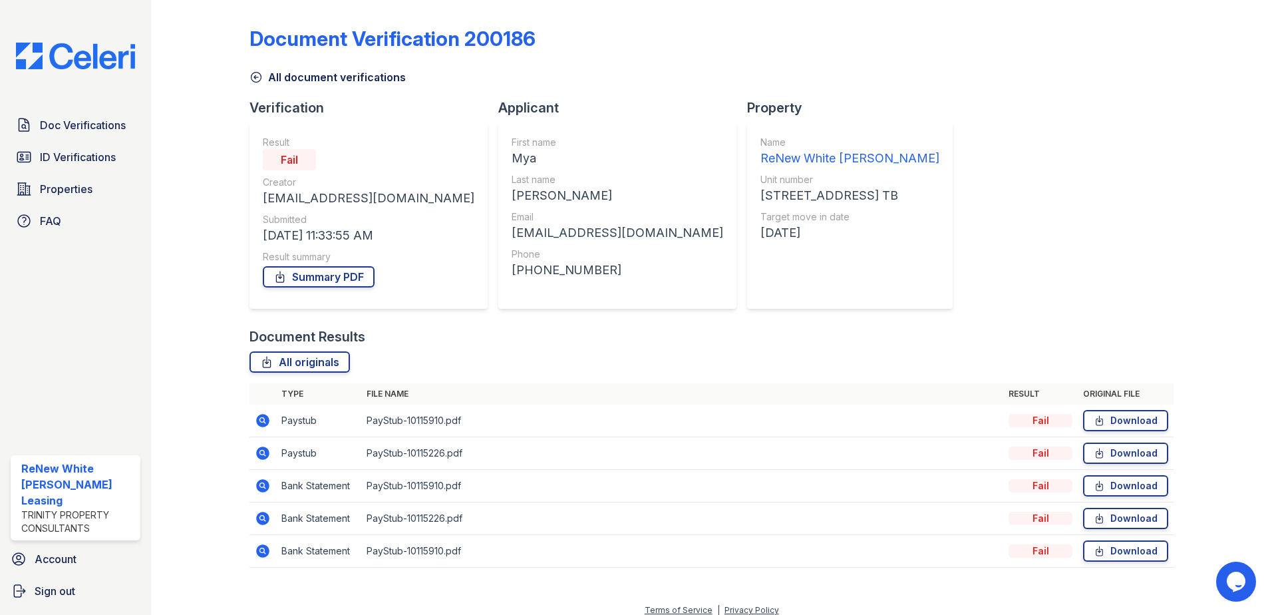
click at [258, 423] on icon at bounding box center [262, 420] width 13 height 13
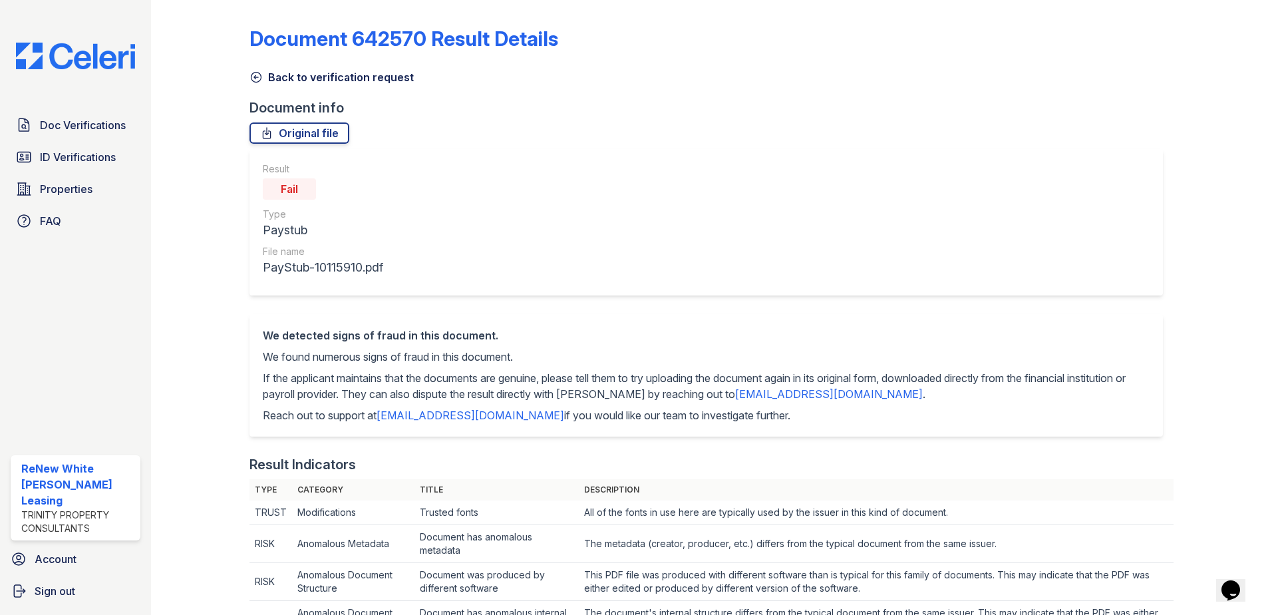
drag, startPoint x: 753, startPoint y: 419, endPoint x: 584, endPoint y: 414, distance: 168.4
click at [584, 414] on p "Reach out to support at [EMAIL_ADDRESS][DOMAIN_NAME] if you would like our team…" at bounding box center [706, 415] width 887 height 16
click at [916, 242] on div "Result Fail Type Paystub File name PayStub-10115910.pdf" at bounding box center [707, 222] width 914 height 146
